Goal: Transaction & Acquisition: Purchase product/service

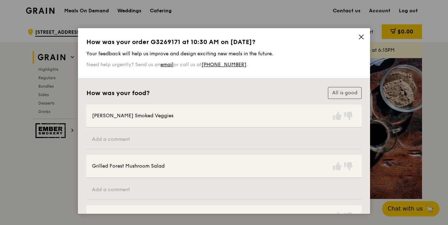
click at [361, 38] on icon at bounding box center [361, 37] width 4 height 4
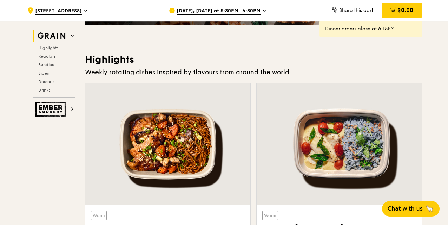
scroll to position [176, 0]
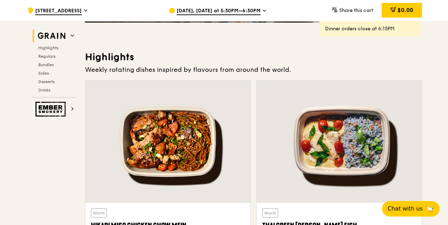
click at [247, 11] on span "[DATE], [DATE] at 5:30PM–6:30PM" at bounding box center [219, 11] width 84 height 8
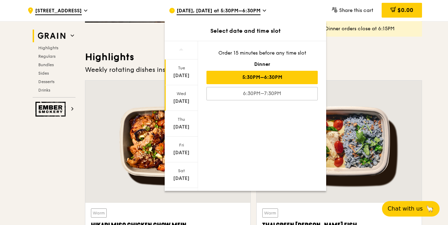
click at [181, 87] on div "[DATE]" at bounding box center [181, 98] width 33 height 26
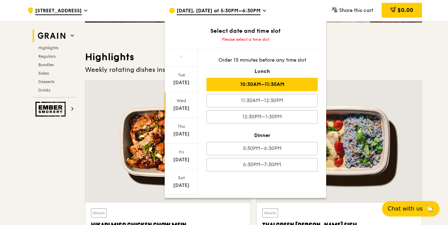
click at [263, 90] on div "10:30AM–11:30AM" at bounding box center [262, 84] width 111 height 13
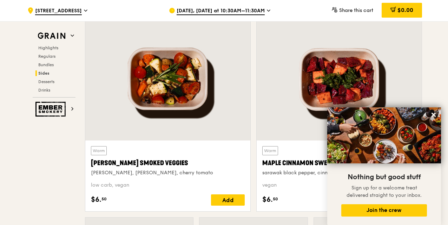
scroll to position [1616, 0]
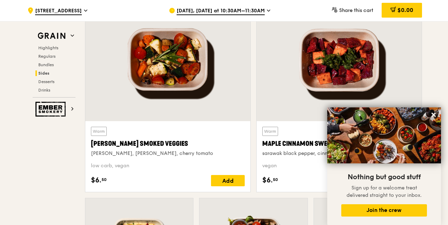
click at [428, 112] on img at bounding box center [384, 135] width 114 height 56
click at [431, 113] on icon at bounding box center [434, 114] width 6 height 6
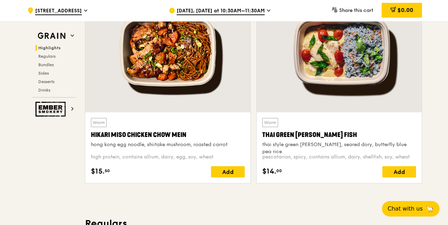
scroll to position [266, 0]
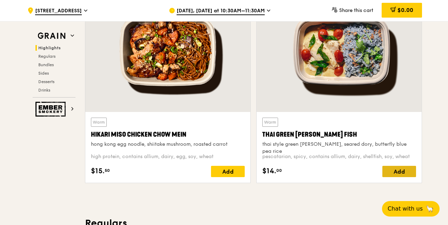
click at [389, 169] on div "Add" at bounding box center [400, 170] width 34 height 11
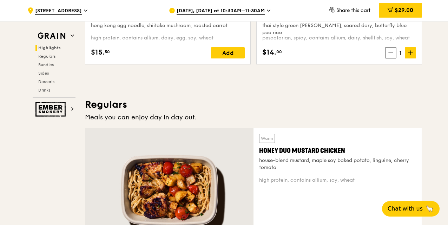
scroll to position [385, 0]
